Goal: Check status: Check status

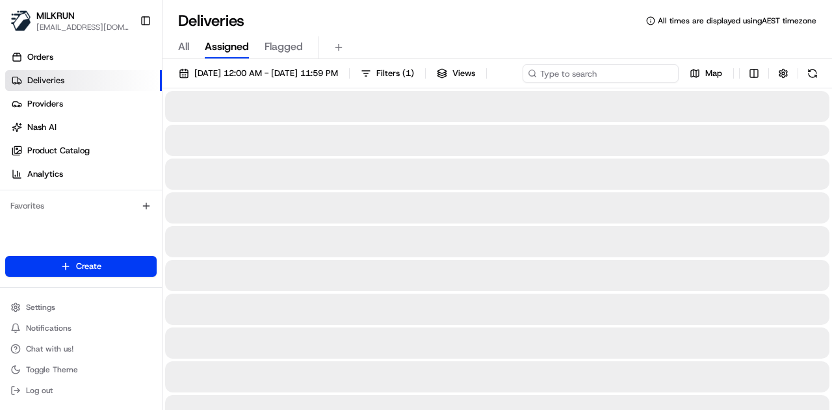
click at [596, 66] on input at bounding box center [601, 73] width 156 height 18
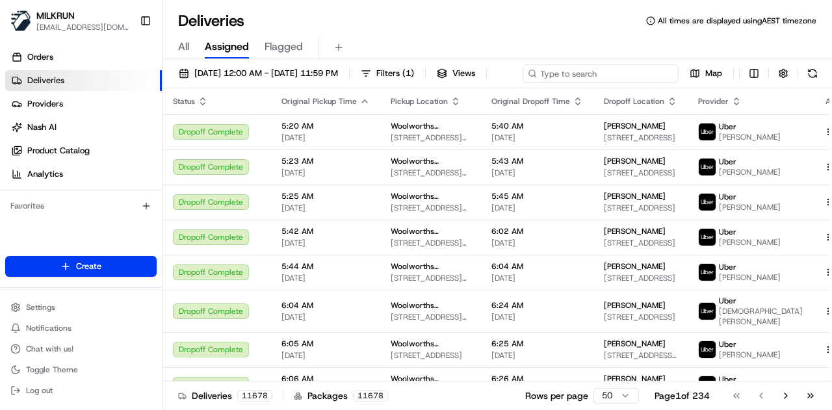
paste input "dca6b969-fd6b-46e6-9fc9-95fae1753826"
type input "dca6b969-fd6b-46e6-9fc9-95fae1753826"
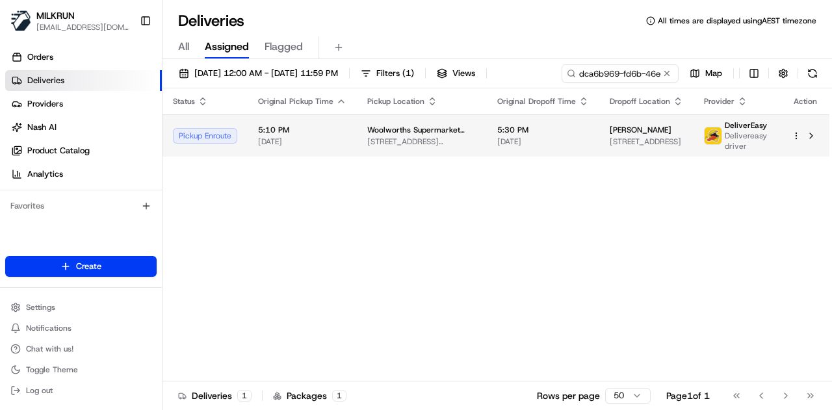
click at [541, 147] on span "[DATE]" at bounding box center [543, 142] width 92 height 10
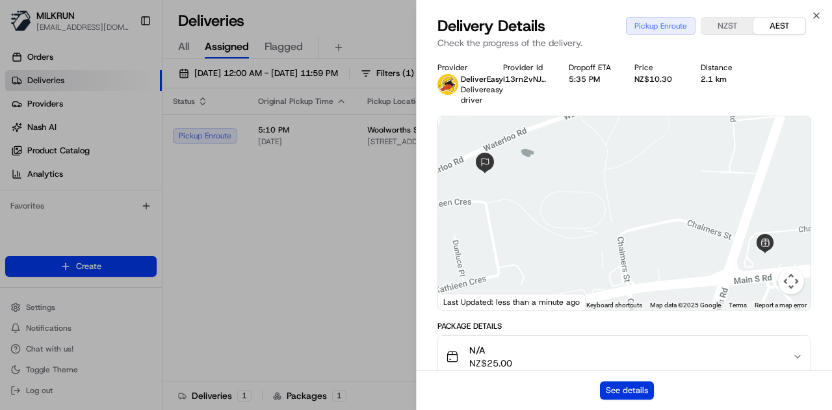
click at [624, 392] on button "See details" at bounding box center [627, 391] width 54 height 18
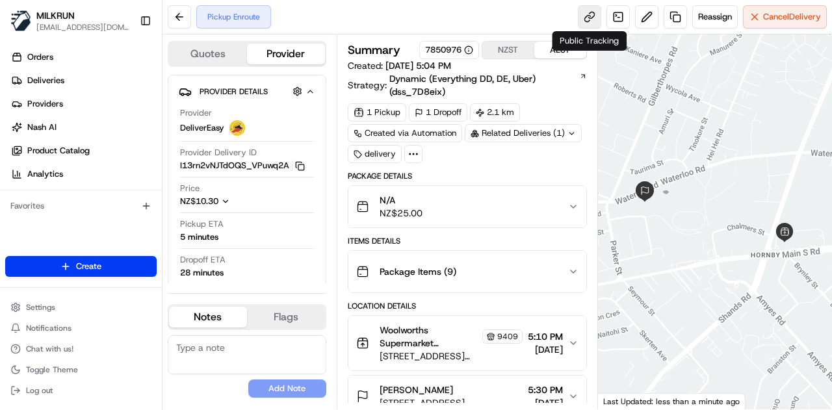
click at [589, 18] on link at bounding box center [589, 16] width 23 height 23
